Goal: Transaction & Acquisition: Download file/media

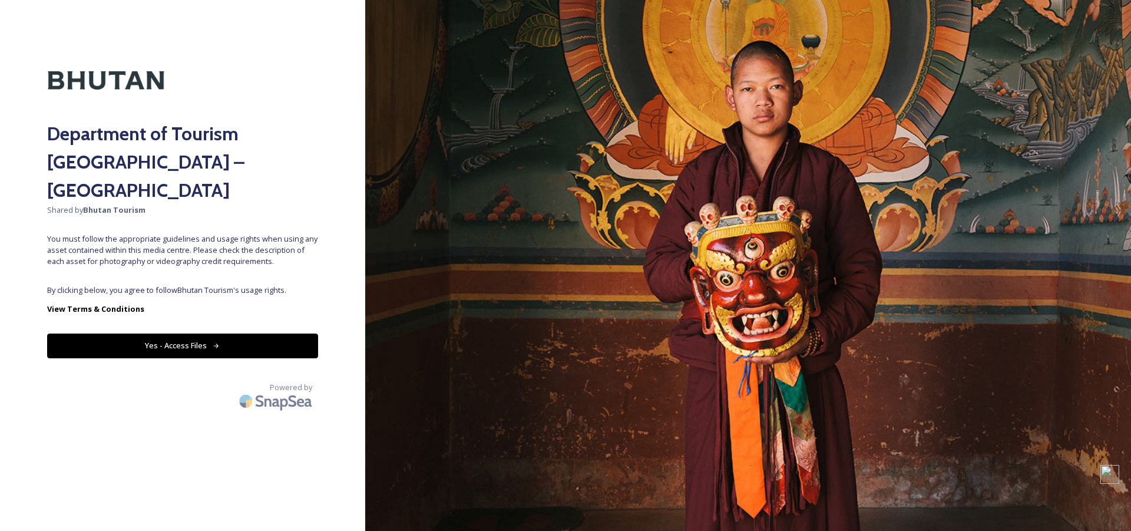
click at [141, 333] on button "Yes - Access Files" at bounding box center [182, 345] width 271 height 24
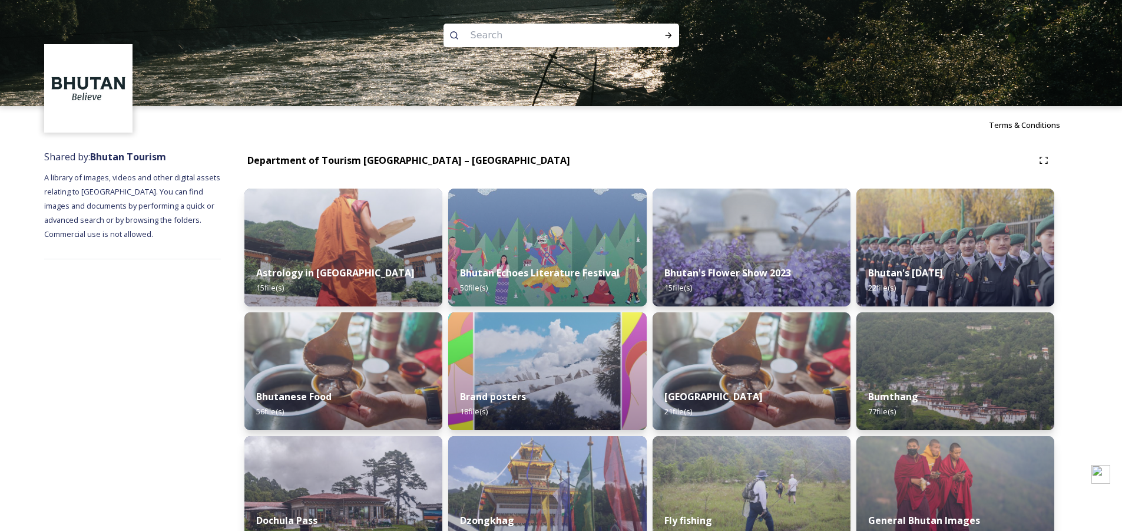
click at [505, 37] on input at bounding box center [545, 35] width 161 height 26
paste input "[GEOGRAPHIC_DATA]"
type input "[GEOGRAPHIC_DATA]"
click at [662, 34] on div "Run Search" at bounding box center [668, 35] width 21 height 21
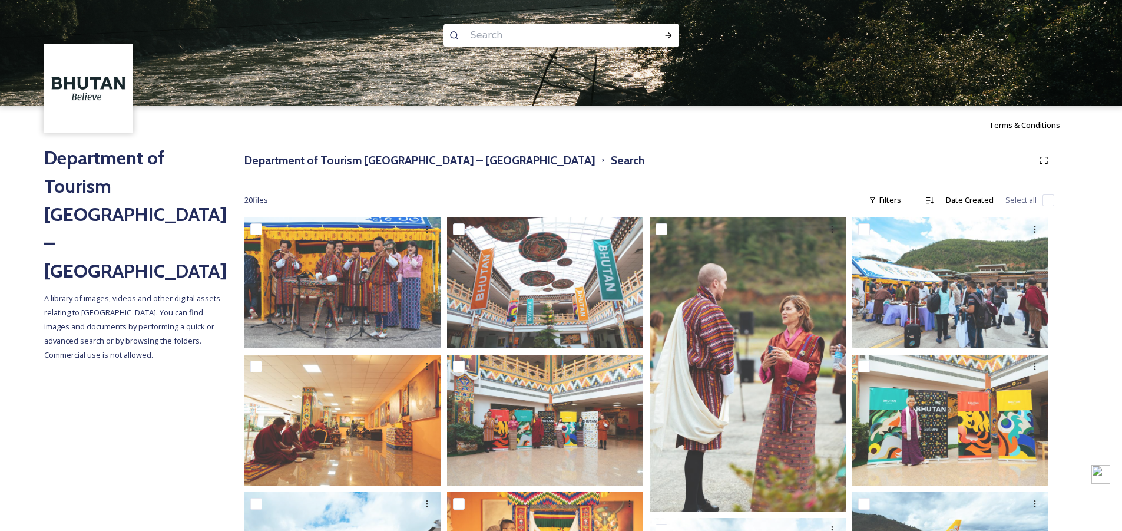
click at [490, 32] on input at bounding box center [545, 35] width 161 height 26
paste input "[GEOGRAPHIC_DATA]"
click at [666, 35] on icon at bounding box center [668, 35] width 9 height 9
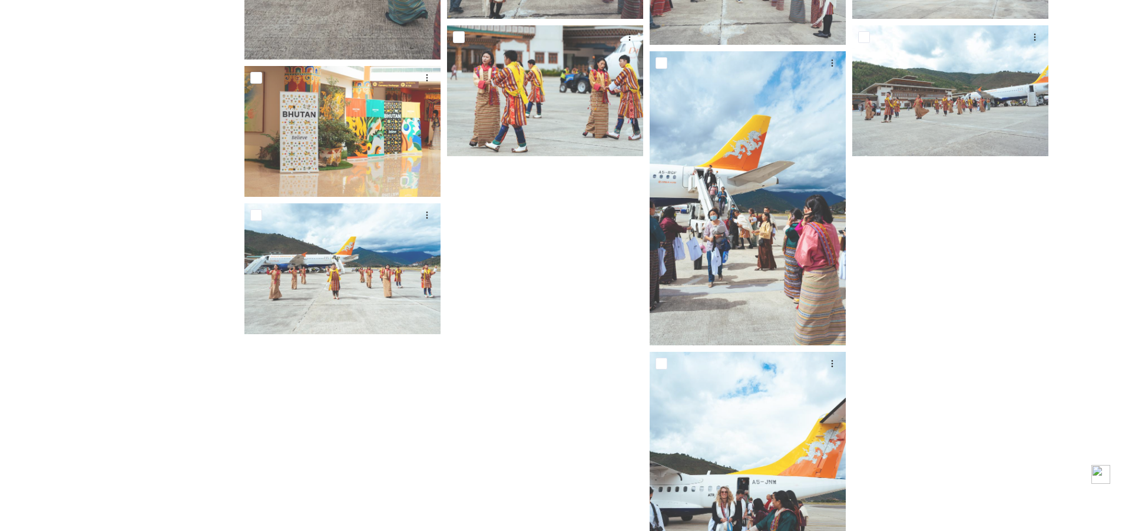
scroll to position [588, 0]
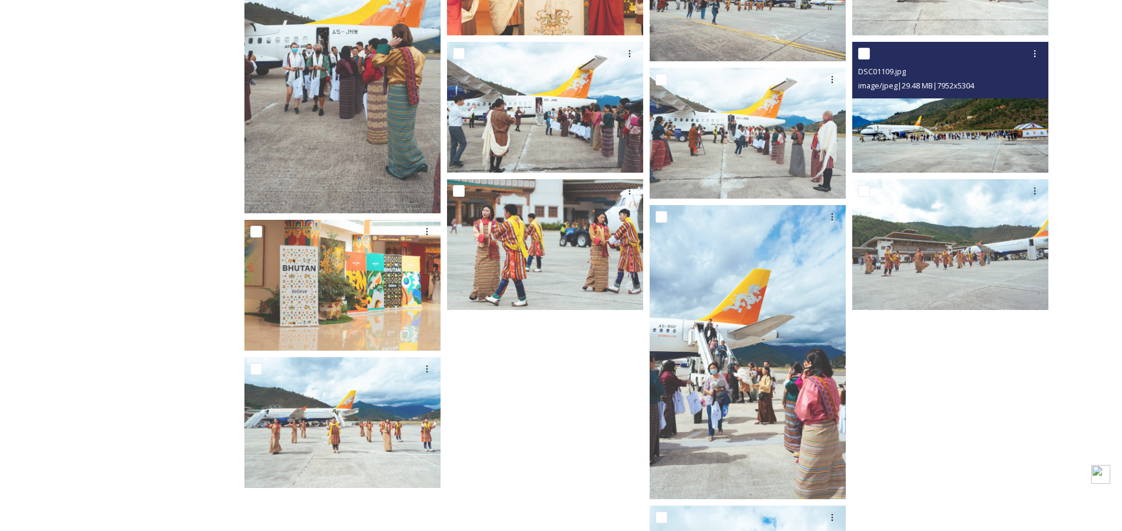
click at [950, 65] on div "DSC01109.jpg" at bounding box center [951, 71] width 187 height 14
click at [923, 125] on img at bounding box center [950, 107] width 196 height 131
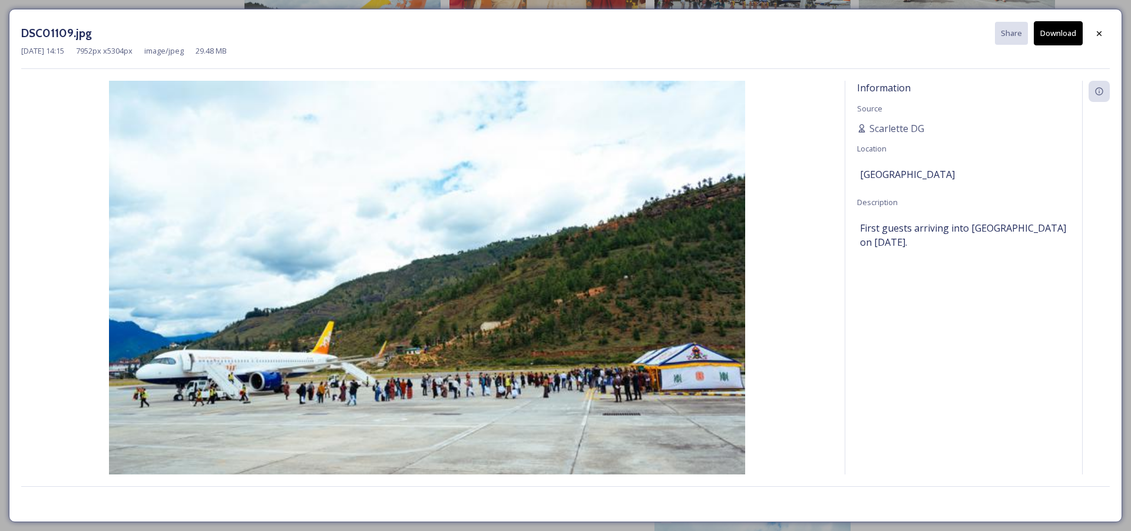
click at [0, 19] on div "DSC01109.jpg Share Download [DATE] 14:15 7952 px x 5304 px image/jpeg 29.48 MB …" at bounding box center [565, 265] width 1131 height 531
click at [4, 18] on div "DSC01109.jpg Share Download [DATE] 14:15 7952 px x 5304 px image/jpeg 29.48 MB …" at bounding box center [565, 265] width 1131 height 531
click at [1102, 35] on icon at bounding box center [1099, 33] width 9 height 9
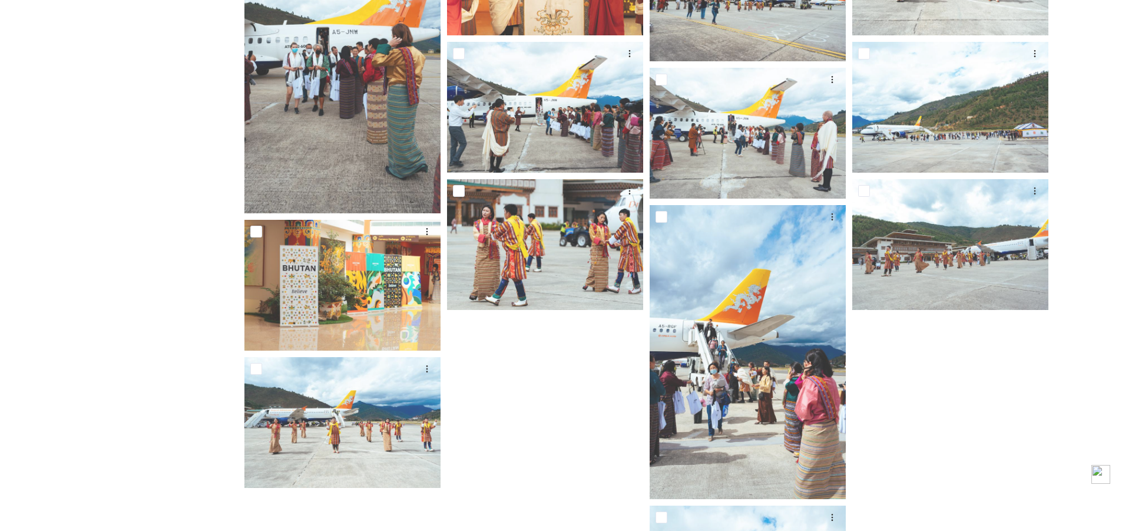
click at [168, 330] on div "Department of Tourism [GEOGRAPHIC_DATA] – Brand Centre A library of images, vid…" at bounding box center [132, 191] width 177 height 1270
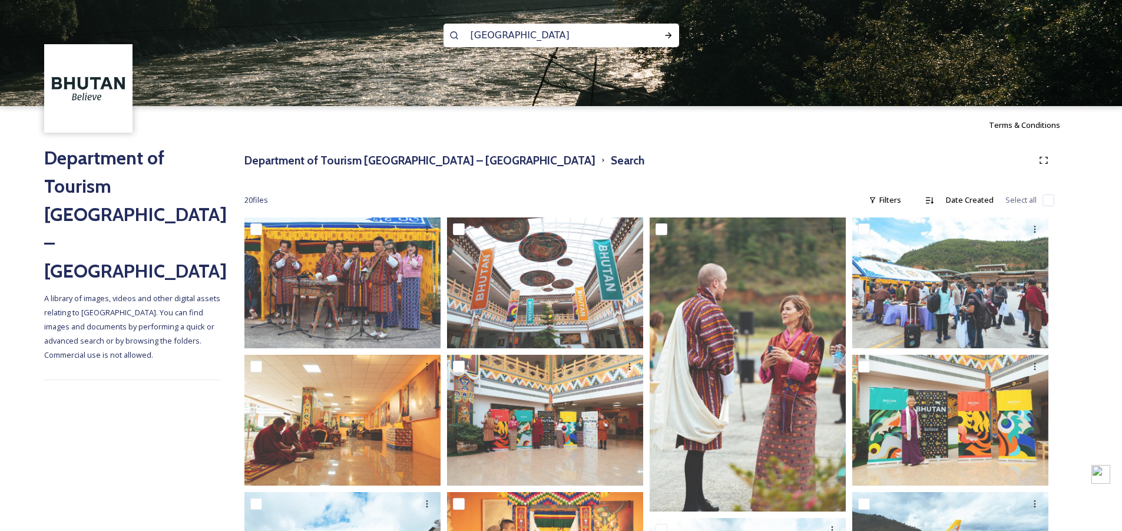
drag, startPoint x: 490, startPoint y: 35, endPoint x: 548, endPoint y: 33, distance: 57.8
click at [548, 33] on input "[GEOGRAPHIC_DATA]" at bounding box center [545, 35] width 161 height 26
type input "ParoAirport"
click at [487, 35] on span "ParoAirport" at bounding box center [491, 35] width 52 height 17
drag, startPoint x: 517, startPoint y: 52, endPoint x: 488, endPoint y: 32, distance: 35.1
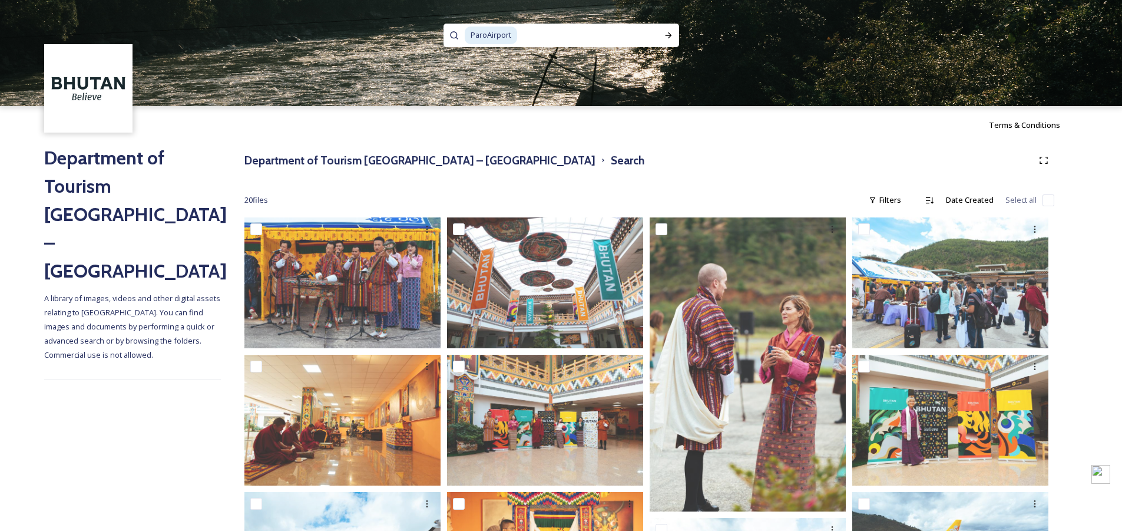
click at [488, 32] on span "ParoAirport" at bounding box center [491, 35] width 52 height 17
click at [673, 35] on icon at bounding box center [668, 35] width 9 height 9
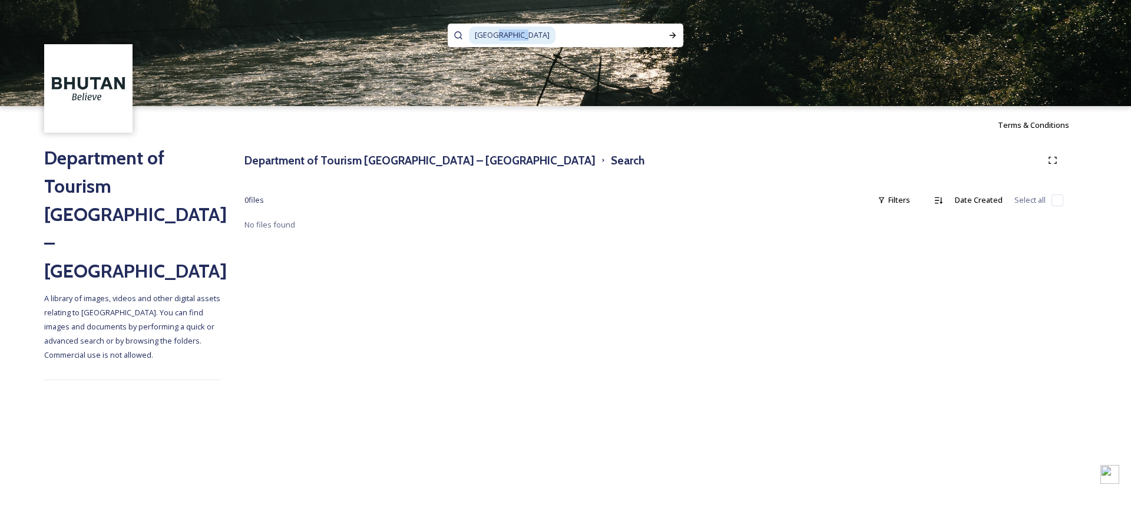
drag, startPoint x: 492, startPoint y: 35, endPoint x: 544, endPoint y: 35, distance: 51.3
click at [544, 35] on div "[GEOGRAPHIC_DATA]" at bounding box center [565, 36] width 193 height 24
click at [677, 39] on div "Run Search" at bounding box center [672, 35] width 21 height 21
click at [747, 81] on img at bounding box center [565, 53] width 1131 height 106
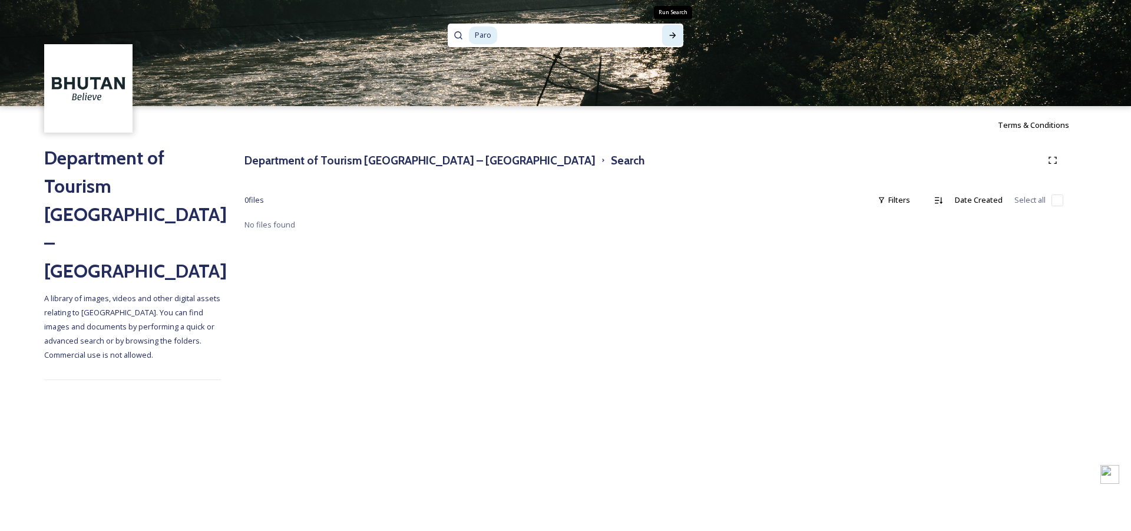
click at [676, 36] on icon at bounding box center [672, 35] width 9 height 9
click at [669, 37] on icon at bounding box center [672, 35] width 9 height 9
click at [730, 47] on img at bounding box center [565, 53] width 1131 height 106
click at [792, 44] on img at bounding box center [565, 53] width 1131 height 106
click at [601, 34] on input at bounding box center [571, 35] width 147 height 26
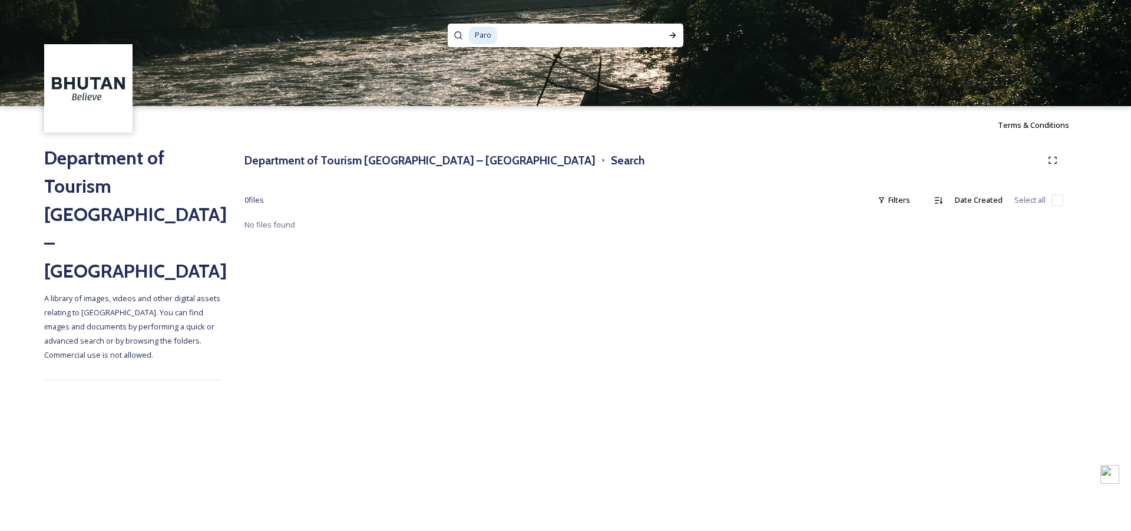
drag, startPoint x: 601, startPoint y: 34, endPoint x: 365, endPoint y: 25, distance: 237.0
click at [373, 25] on div "Paro" at bounding box center [565, 53] width 1131 height 106
type input "P"
type input "prayer flags"
click at [668, 32] on icon at bounding box center [672, 35] width 9 height 9
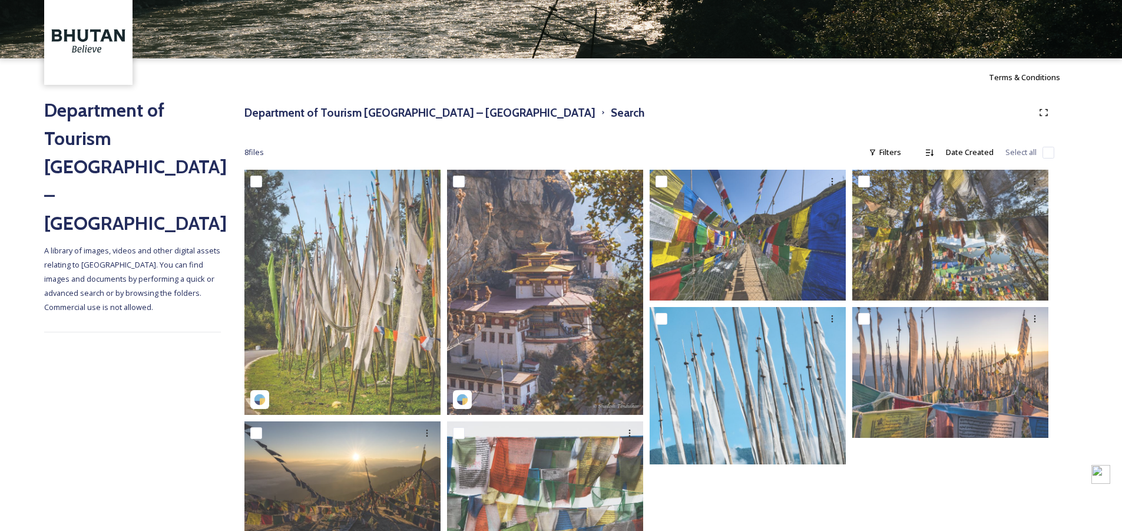
scroll to position [118, 0]
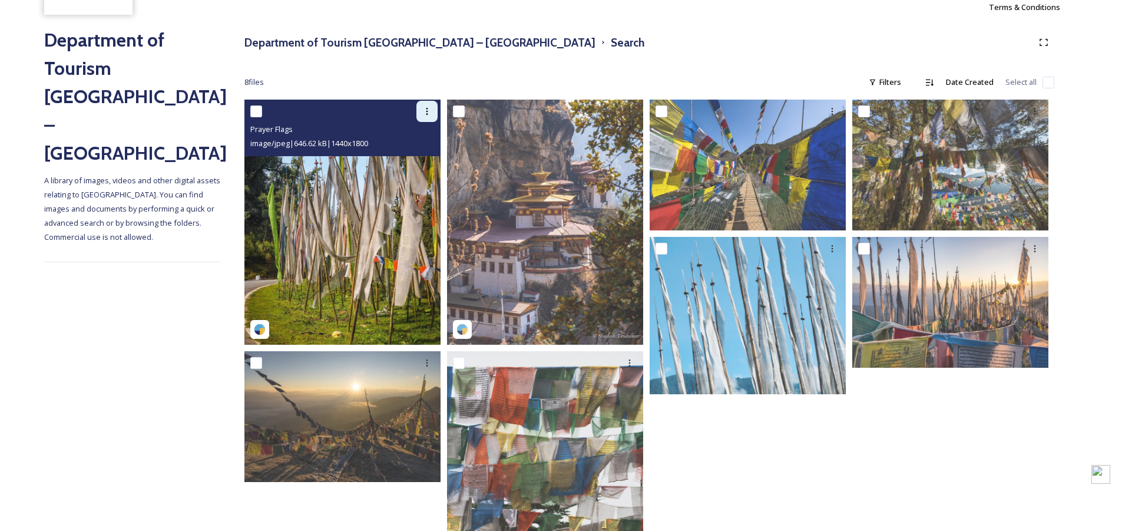
click at [425, 114] on icon at bounding box center [426, 111] width 9 height 9
click at [411, 157] on span "Download" at bounding box center [413, 159] width 36 height 11
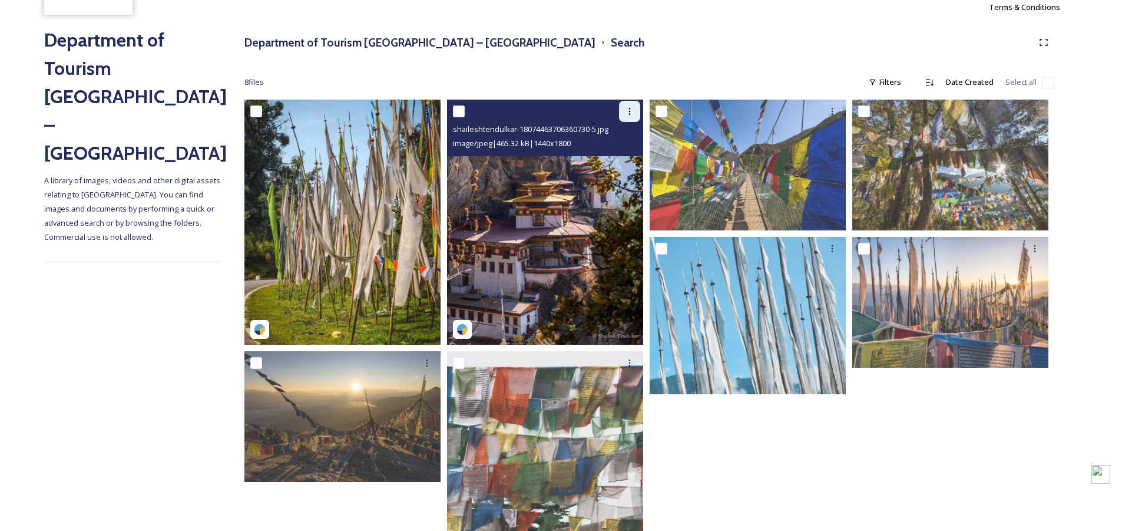
click at [629, 111] on icon at bounding box center [629, 111] width 9 height 9
click at [623, 158] on span "Download" at bounding box center [616, 159] width 36 height 11
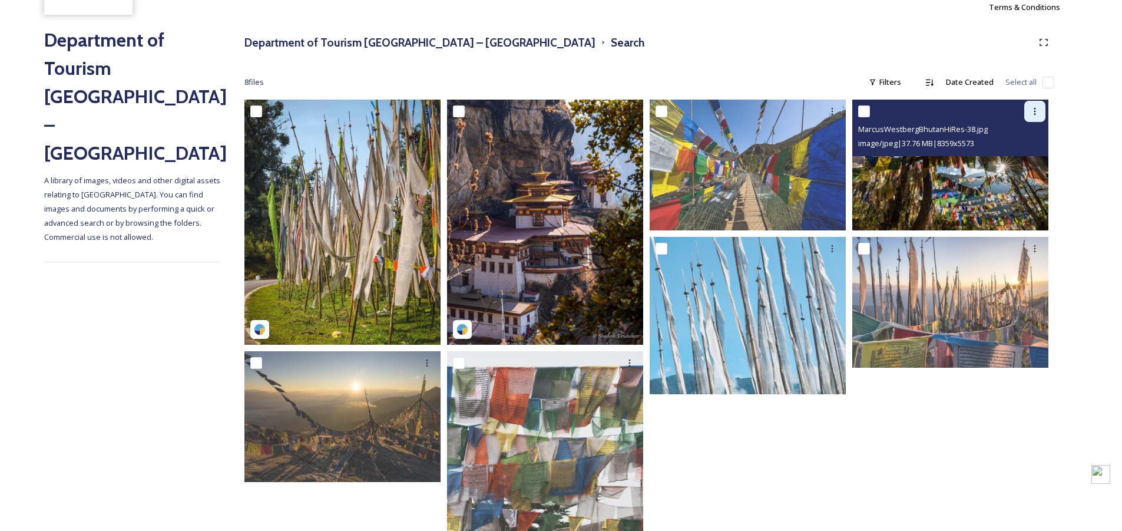
click at [1036, 110] on icon at bounding box center [1034, 111] width 9 height 9
click at [1015, 159] on span "Download" at bounding box center [1021, 159] width 36 height 11
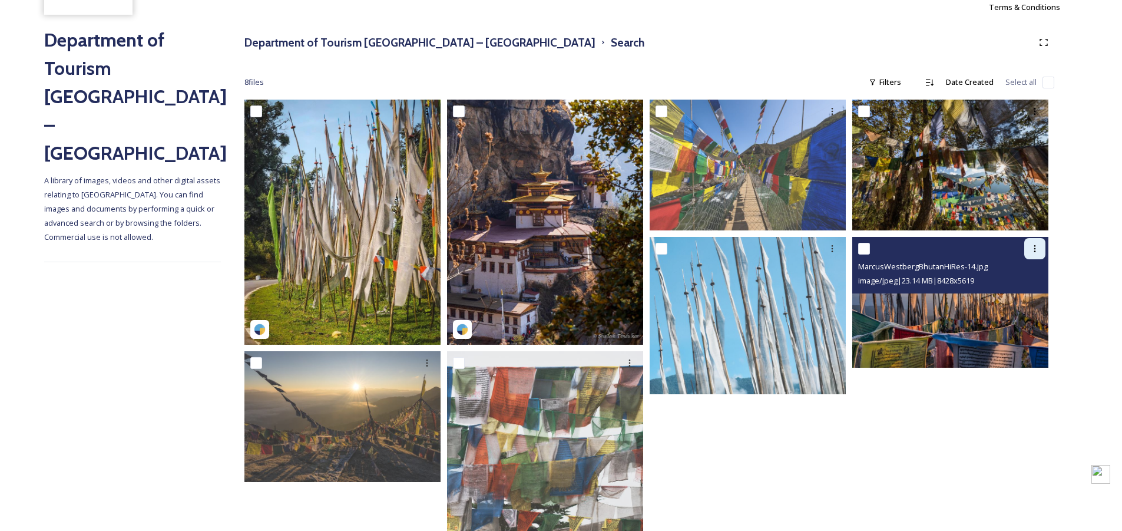
click at [1035, 247] on icon at bounding box center [1034, 248] width 9 height 9
click at [1017, 298] on span "Download" at bounding box center [1021, 297] width 36 height 11
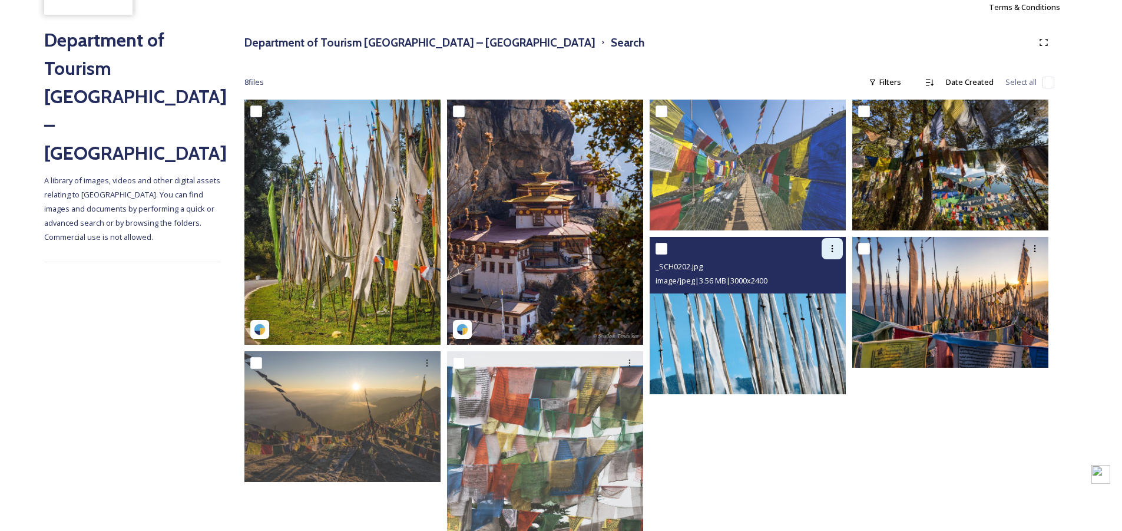
click at [830, 246] on icon at bounding box center [832, 248] width 9 height 9
click at [835, 299] on span "Download" at bounding box center [819, 297] width 36 height 11
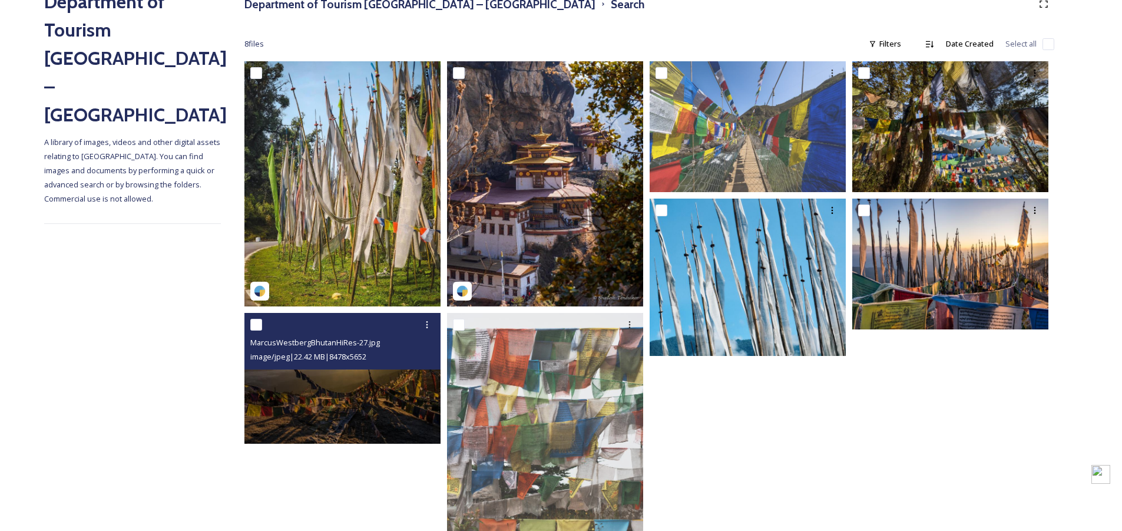
scroll to position [210, 0]
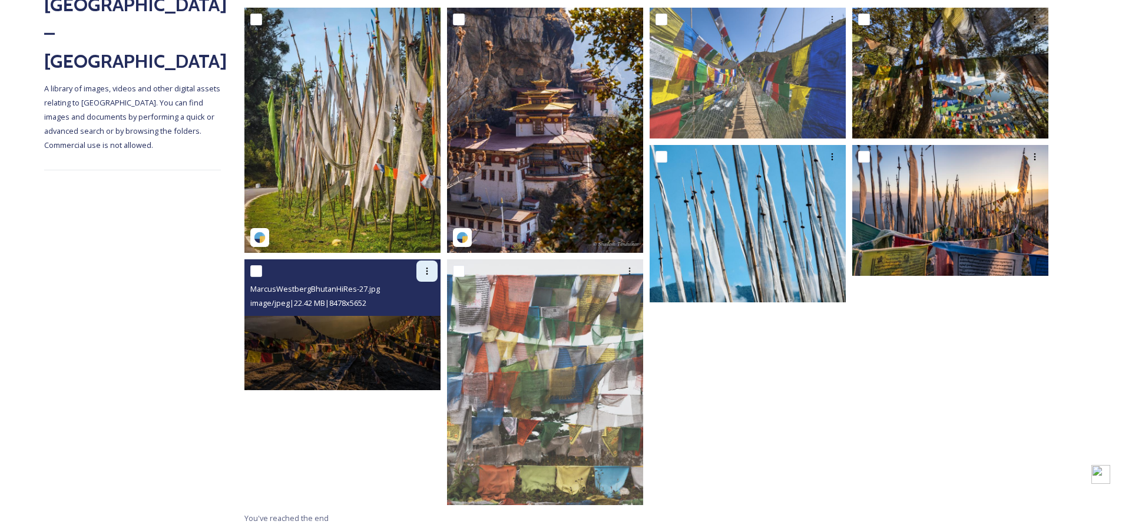
click at [425, 272] on icon at bounding box center [426, 270] width 9 height 9
click at [421, 322] on span "Download" at bounding box center [413, 320] width 36 height 11
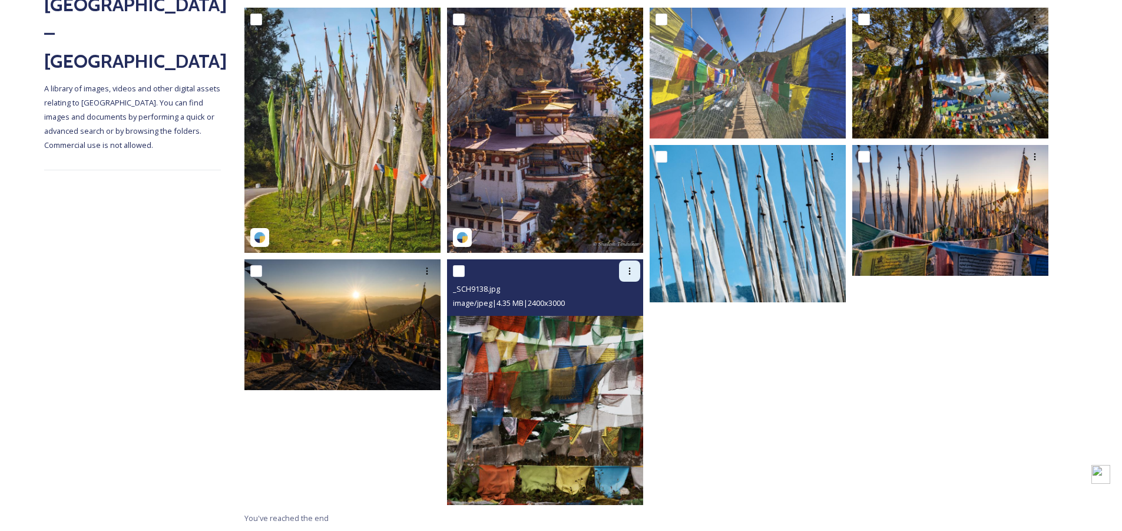
click at [629, 271] on icon at bounding box center [630, 270] width 2 height 7
click at [626, 317] on span "Download" at bounding box center [616, 320] width 36 height 11
click at [631, 272] on icon at bounding box center [629, 270] width 9 height 9
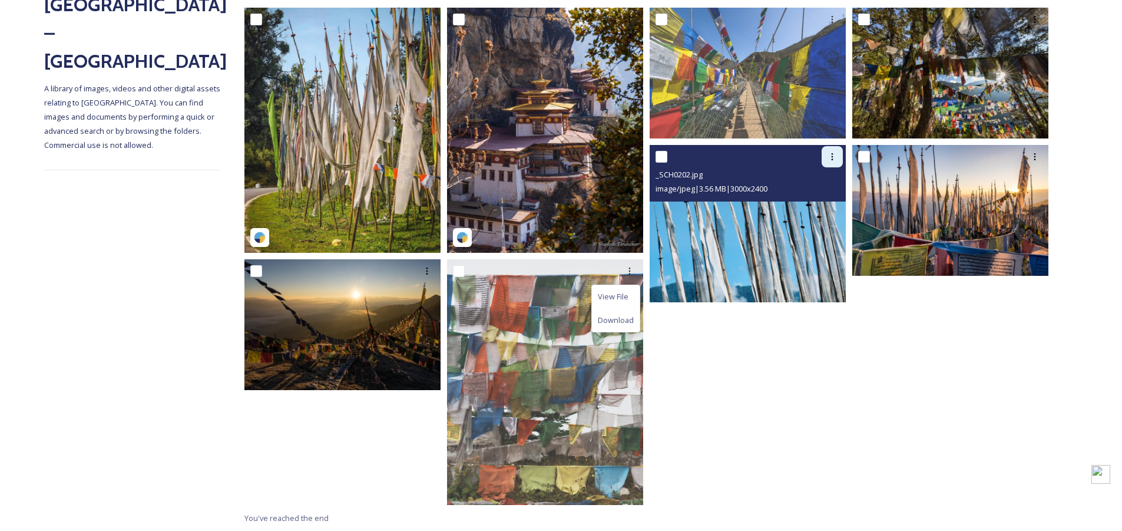
click at [832, 155] on icon at bounding box center [832, 156] width 9 height 9
click at [816, 204] on span "Download" at bounding box center [819, 205] width 36 height 11
